Goal: Task Accomplishment & Management: Use online tool/utility

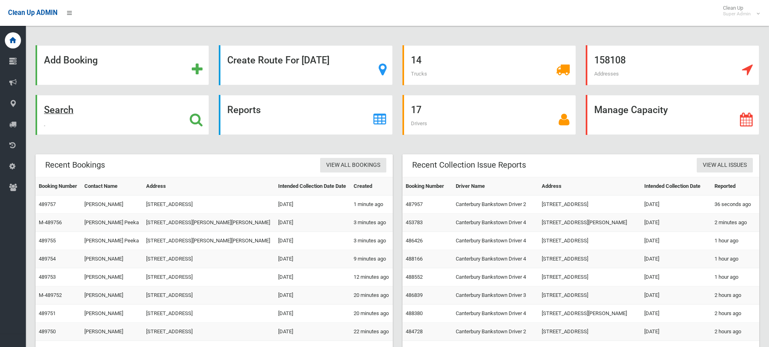
click at [59, 107] on strong "Search" at bounding box center [58, 109] width 29 height 11
click at [61, 112] on strong "Search" at bounding box center [58, 109] width 29 height 11
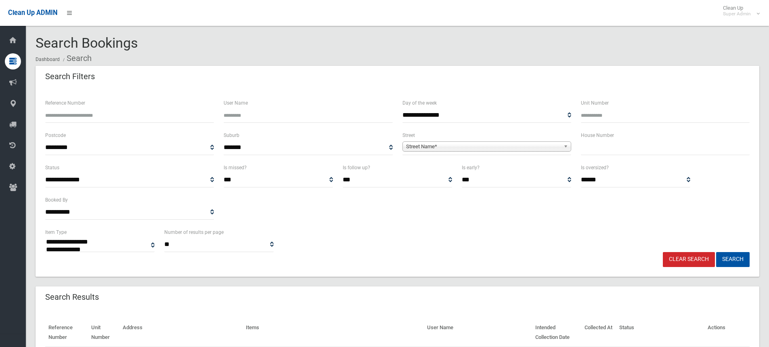
select select
click at [130, 117] on input "Reference Number" at bounding box center [129, 115] width 169 height 15
type input "******"
click at [716, 252] on button "Search" at bounding box center [732, 259] width 33 height 15
select select
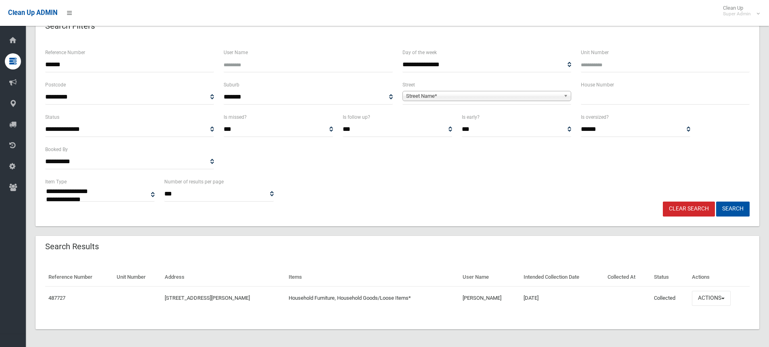
scroll to position [52, 0]
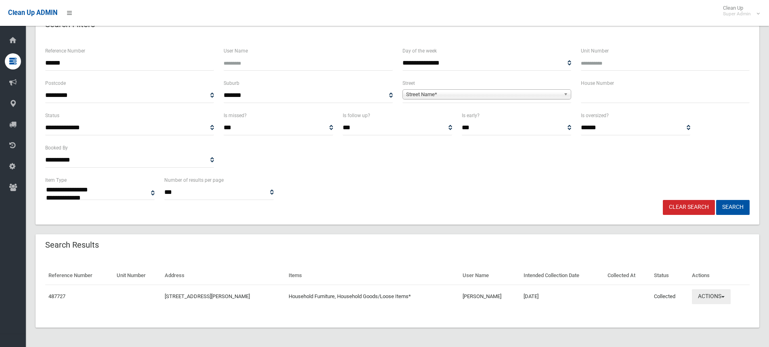
click at [714, 295] on button "Actions" at bounding box center [711, 296] width 39 height 15
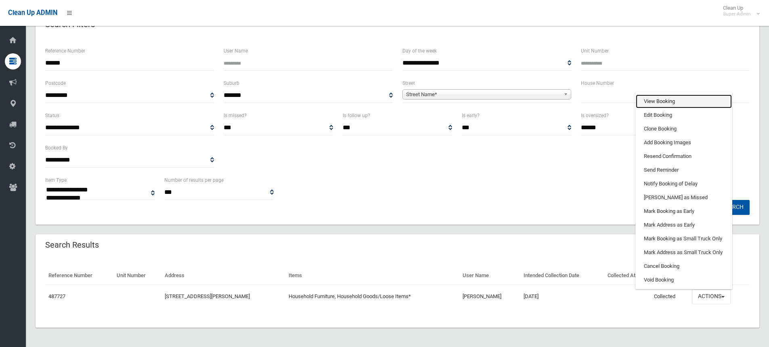
click at [686, 102] on link "View Booking" at bounding box center [684, 101] width 96 height 14
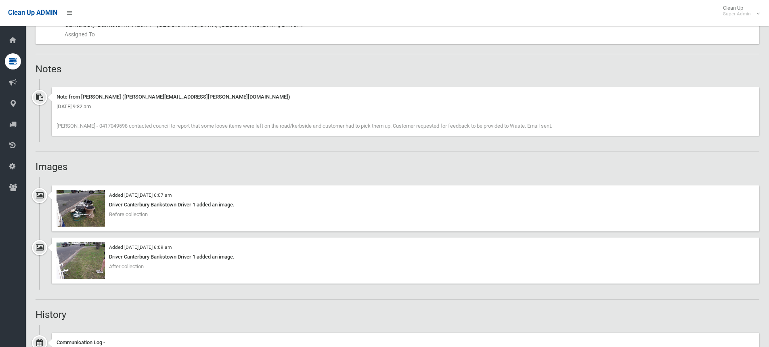
scroll to position [484, 0]
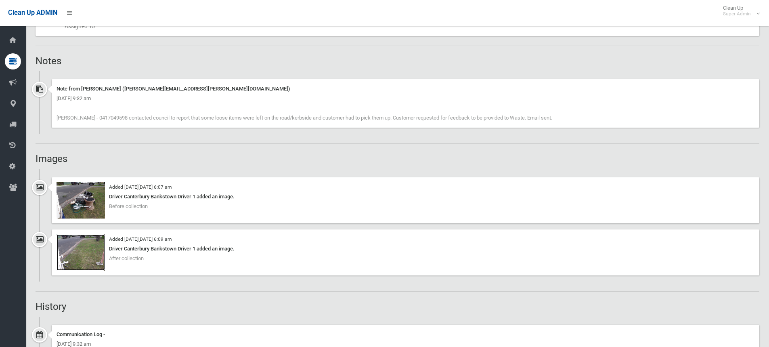
click at [82, 256] on img at bounding box center [81, 252] width 48 height 36
click at [78, 194] on img at bounding box center [81, 200] width 48 height 36
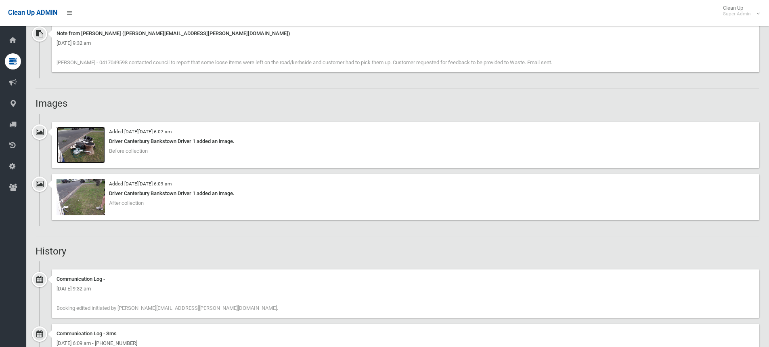
scroll to position [525, 0]
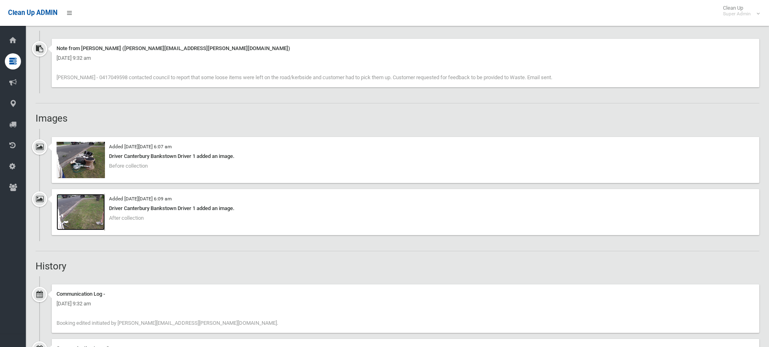
click at [105, 206] on img at bounding box center [81, 212] width 48 height 36
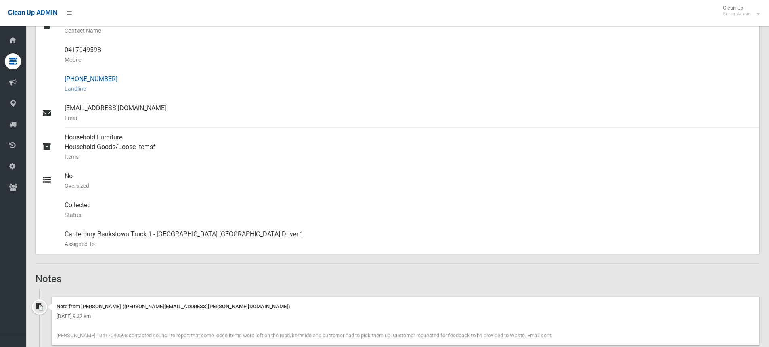
scroll to position [40, 0]
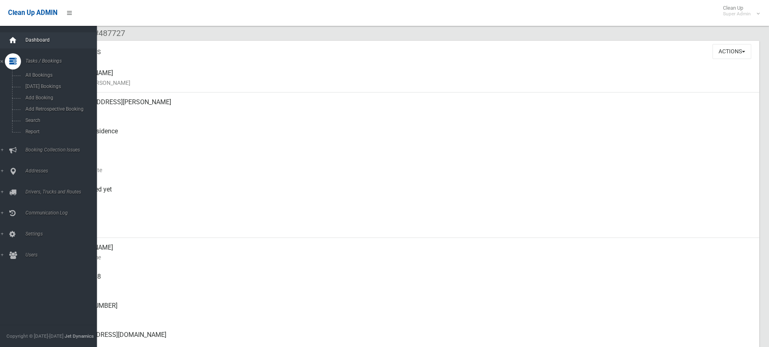
drag, startPoint x: 12, startPoint y: 42, endPoint x: 18, endPoint y: 38, distance: 6.7
click at [12, 42] on icon at bounding box center [12, 40] width 9 height 16
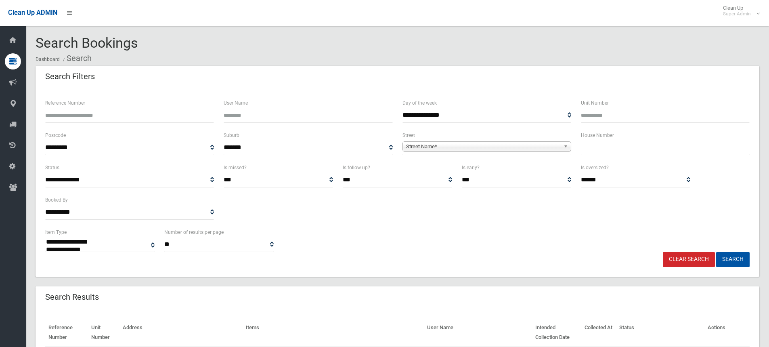
select select
click at [613, 149] on input "text" at bounding box center [665, 147] width 169 height 15
click at [609, 146] on input "text" at bounding box center [665, 147] width 169 height 15
type input "**"
click at [536, 149] on span "Street Name*" at bounding box center [483, 147] width 154 height 10
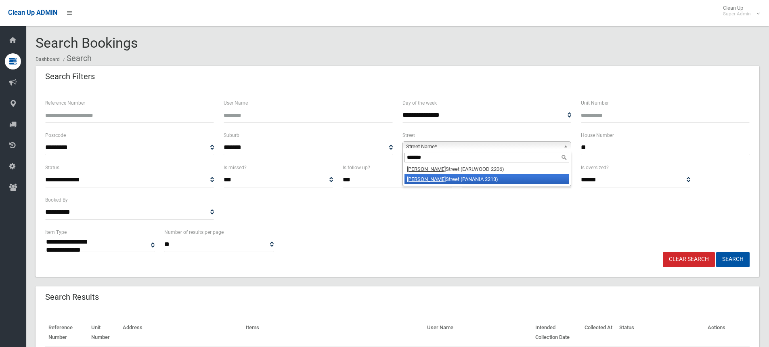
type input "*******"
click at [451, 180] on li "Douglas Street (PANANIA 2213)" at bounding box center [486, 179] width 165 height 10
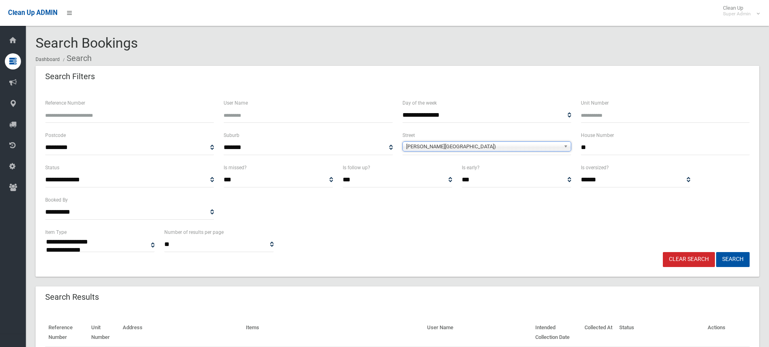
click at [716, 252] on button "Search" at bounding box center [732, 259] width 33 height 15
click at [560, 150] on link "Douglas Street (PANANIA 2213)" at bounding box center [486, 146] width 169 height 10
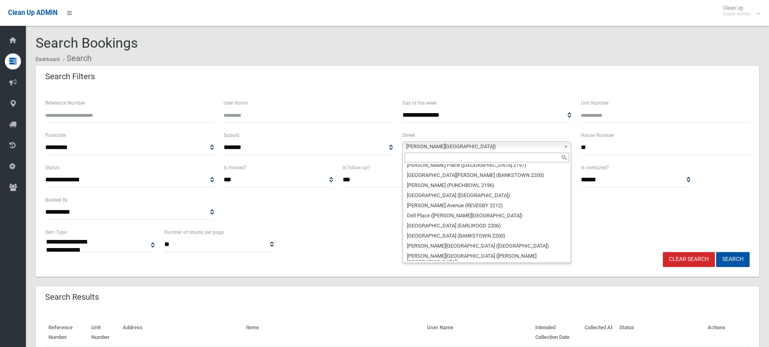
click at [606, 147] on input "**" at bounding box center [665, 147] width 169 height 15
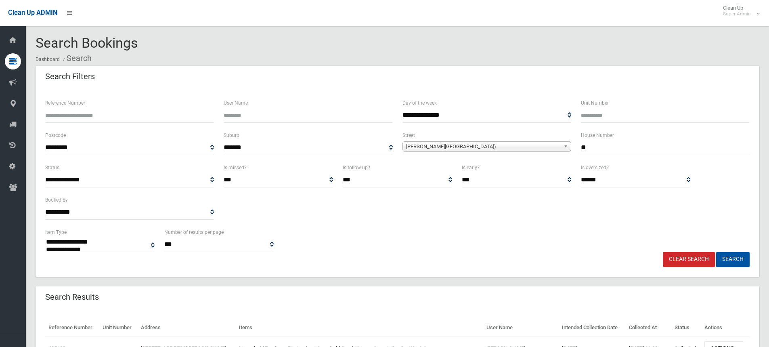
select select
click at [563, 147] on b at bounding box center [566, 146] width 7 height 9
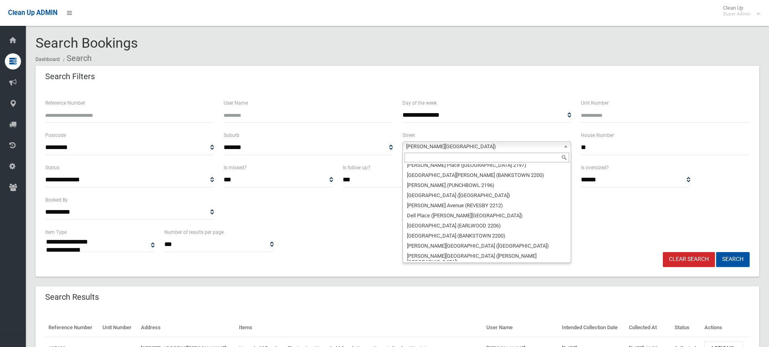
scroll to position [6054, 0]
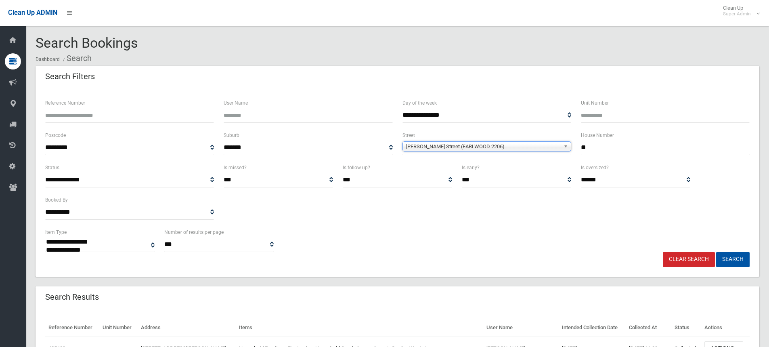
click at [716, 252] on button "Search" at bounding box center [732, 259] width 33 height 15
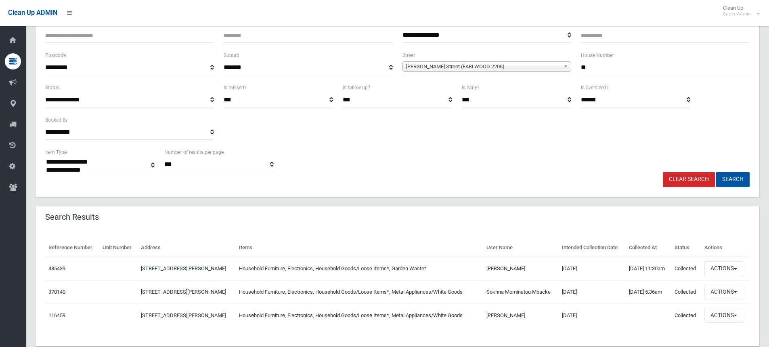
scroll to position [81, 0]
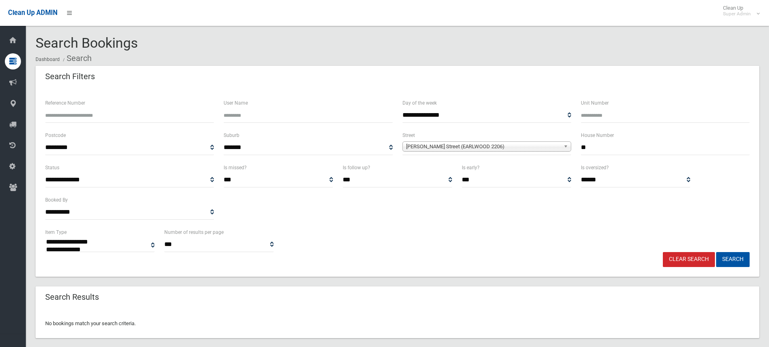
select select
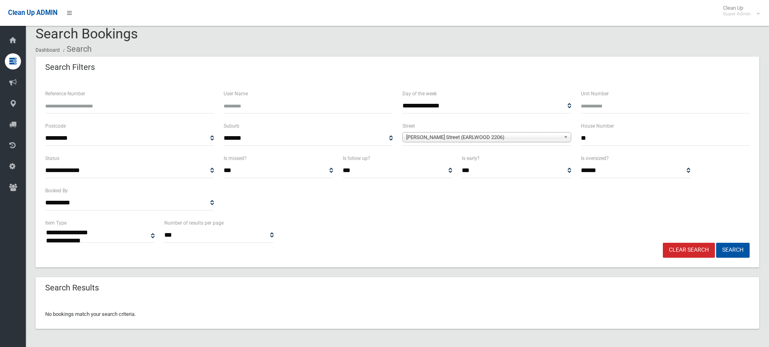
scroll to position [10, 0]
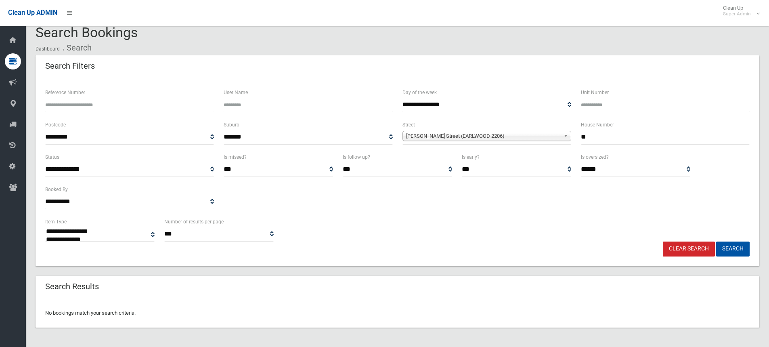
click at [647, 134] on input "**" at bounding box center [665, 137] width 169 height 15
type input "*"
click at [568, 135] on b at bounding box center [566, 135] width 7 height 9
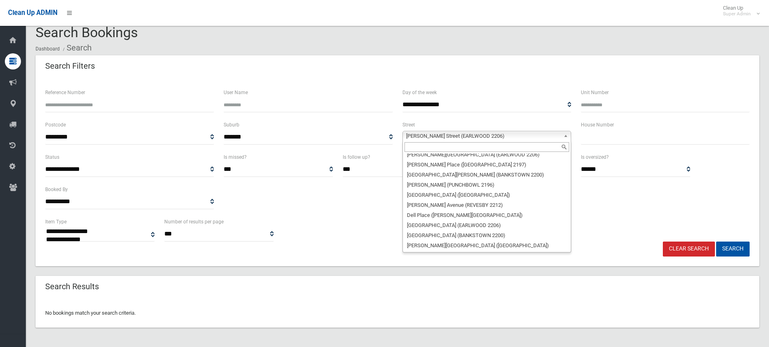
click at [614, 131] on input "text" at bounding box center [665, 137] width 169 height 15
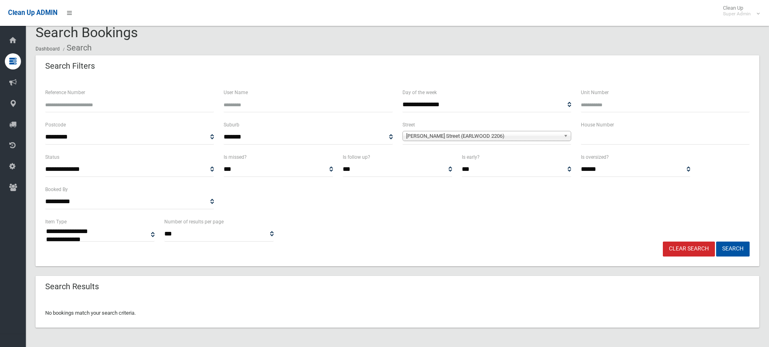
click at [509, 119] on div "**********" at bounding box center [487, 104] width 178 height 32
click at [563, 133] on b at bounding box center [566, 135] width 7 height 9
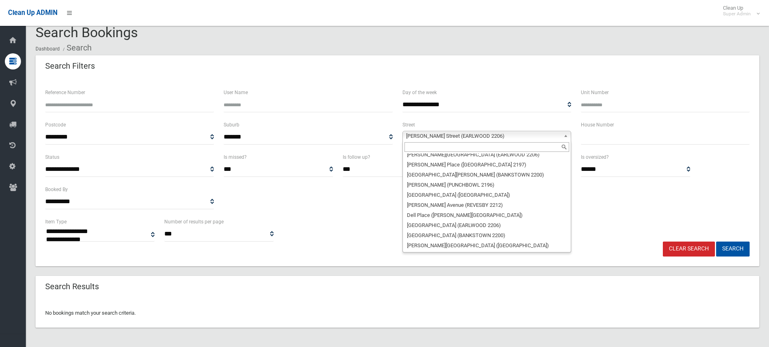
scroll to position [0, 0]
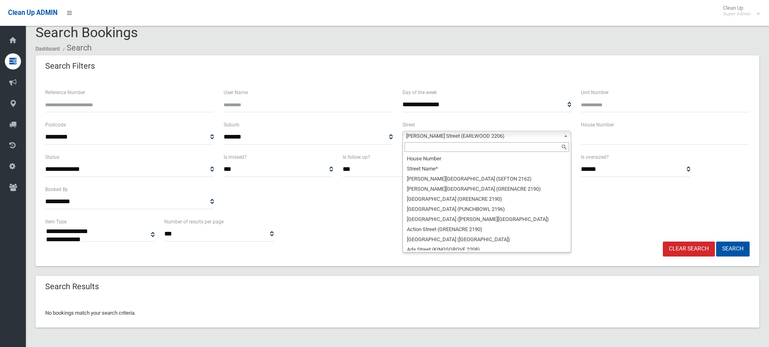
click at [365, 117] on div "User Name" at bounding box center [308, 104] width 178 height 32
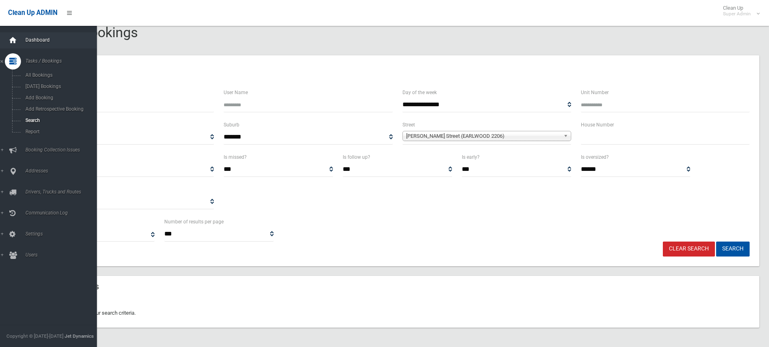
click at [15, 37] on icon at bounding box center [12, 40] width 9 height 16
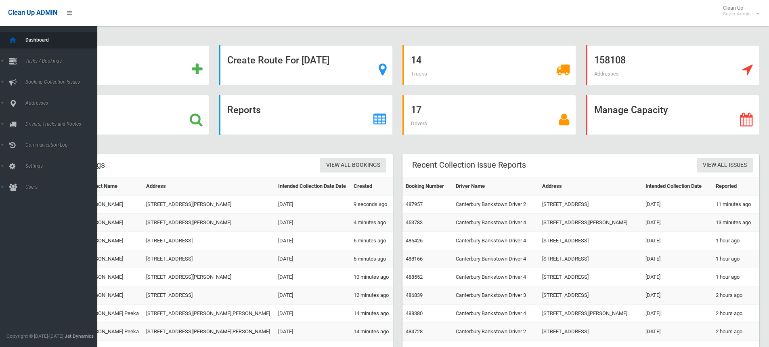
click at [20, 39] on div at bounding box center [13, 40] width 16 height 16
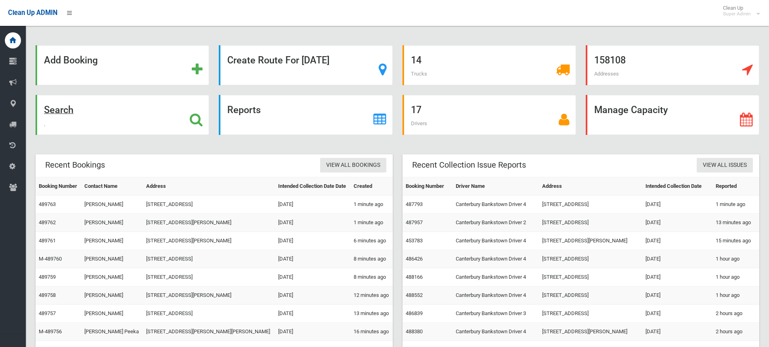
click at [51, 105] on strong "Search" at bounding box center [58, 109] width 29 height 11
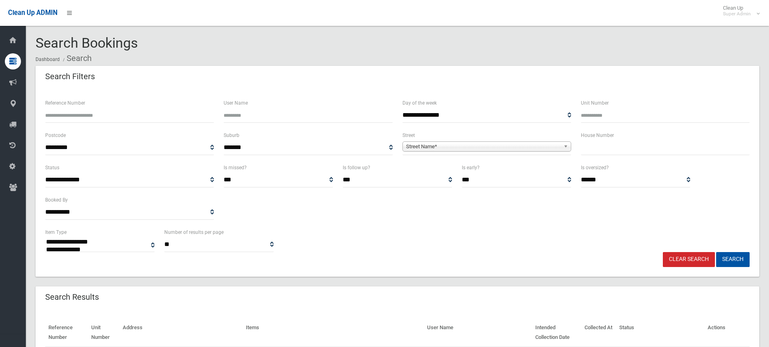
select select
click at [609, 150] on input "text" at bounding box center [665, 147] width 169 height 15
type input "*"
click at [484, 140] on span "**********" at bounding box center [486, 147] width 169 height 15
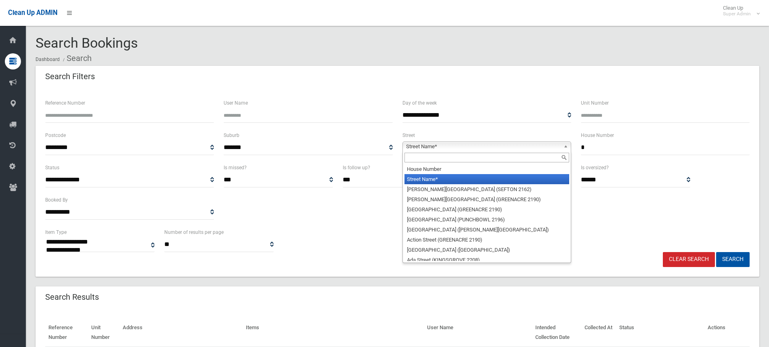
click at [489, 146] on span "Street Name*" at bounding box center [483, 147] width 154 height 10
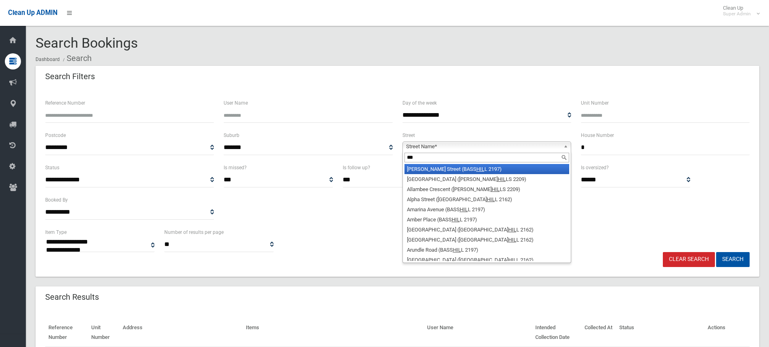
type input "****"
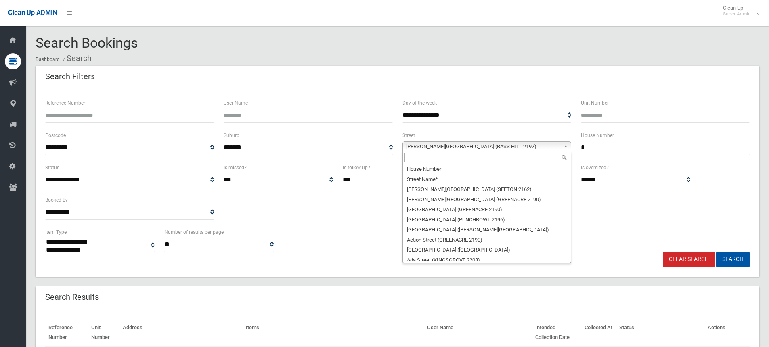
click at [551, 144] on span "Adeline Street (BASS HILL 2197)" at bounding box center [483, 147] width 154 height 10
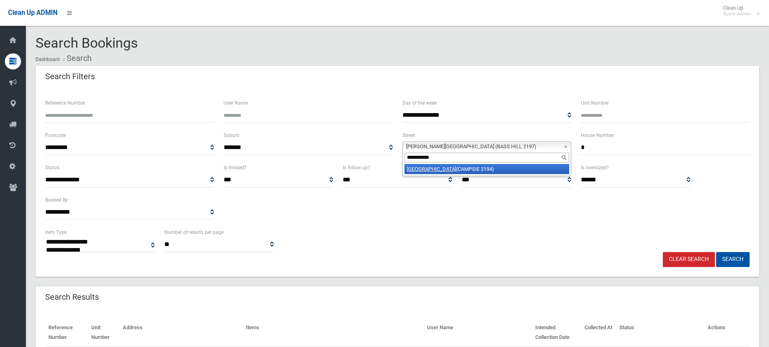
type input "**********"
click at [466, 170] on li "Hill Street (CAMPSIE 2194)" at bounding box center [486, 169] width 165 height 10
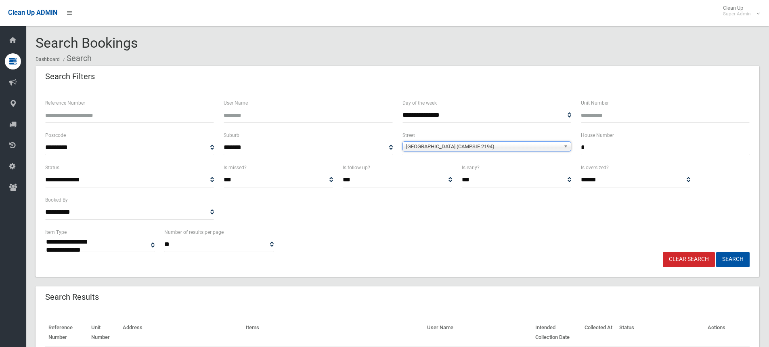
click at [716, 252] on button "Search" at bounding box center [732, 259] width 33 height 15
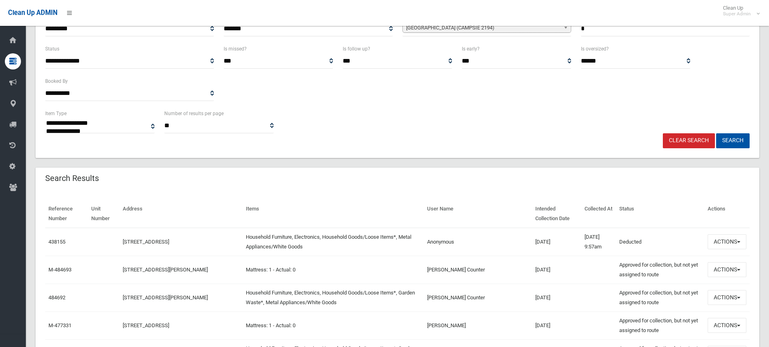
scroll to position [121, 0]
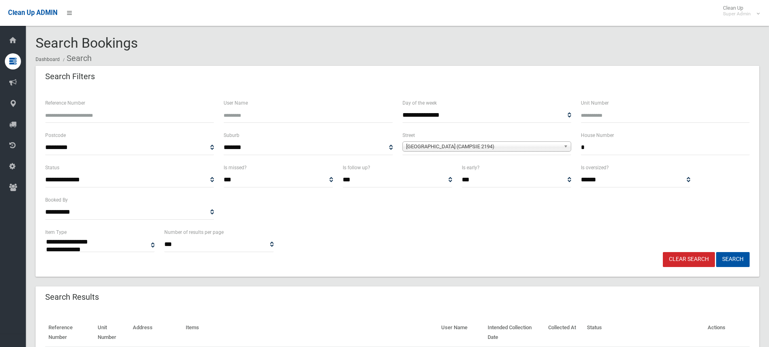
select select
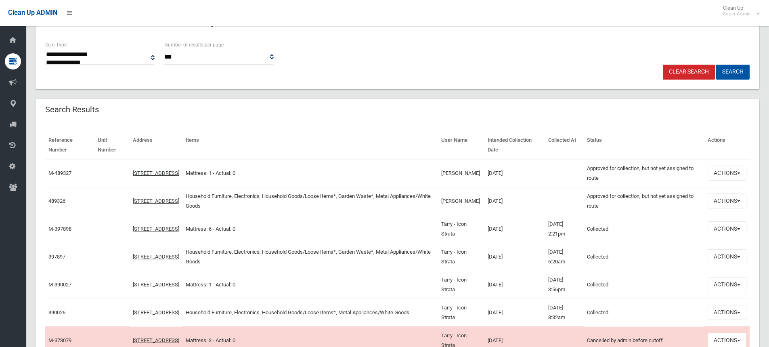
scroll to position [202, 0]
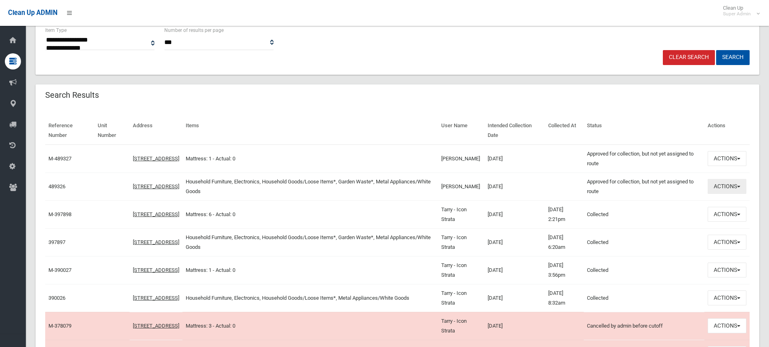
click at [730, 185] on button "Actions" at bounding box center [727, 186] width 39 height 15
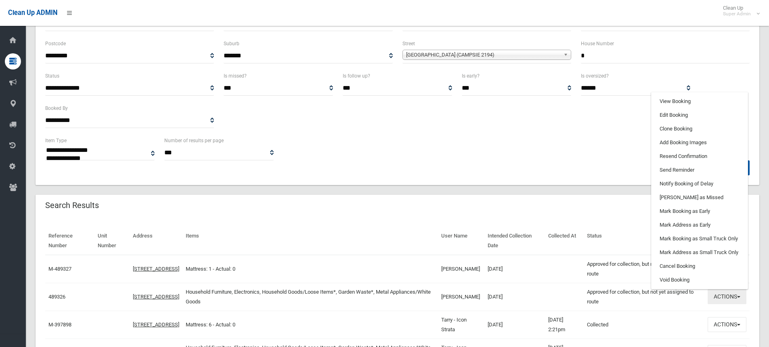
scroll to position [81, 0]
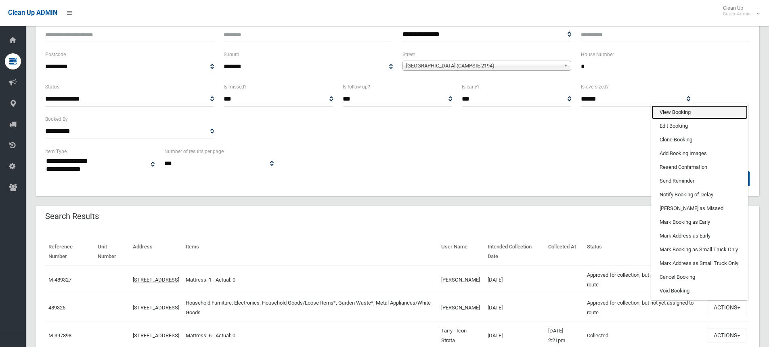
click at [680, 109] on link "View Booking" at bounding box center [699, 112] width 96 height 14
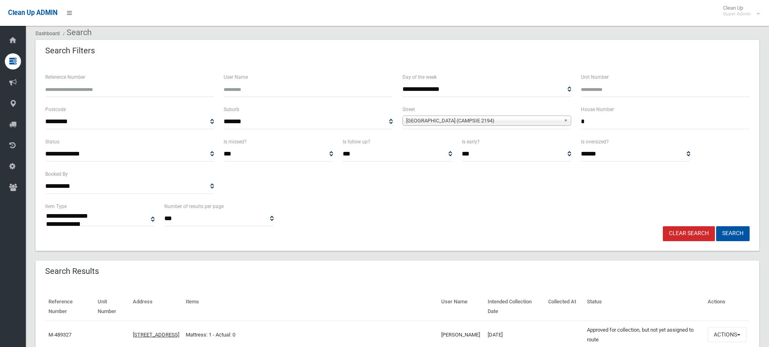
scroll to position [0, 0]
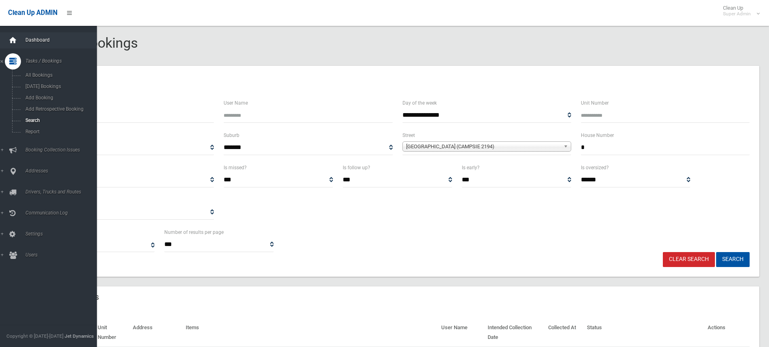
click at [17, 38] on div at bounding box center [13, 40] width 16 height 16
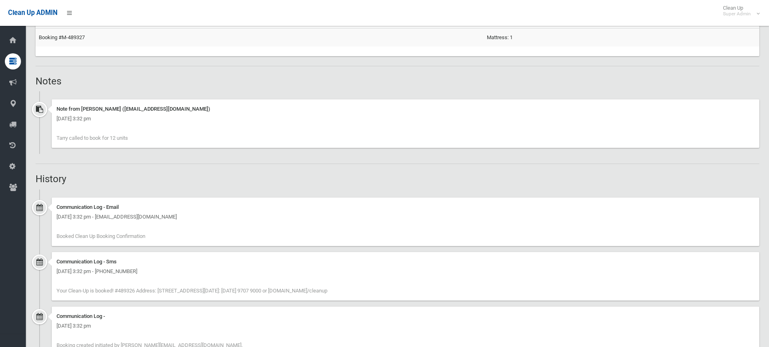
scroll to position [563, 0]
